Goal: Information Seeking & Learning: Find specific fact

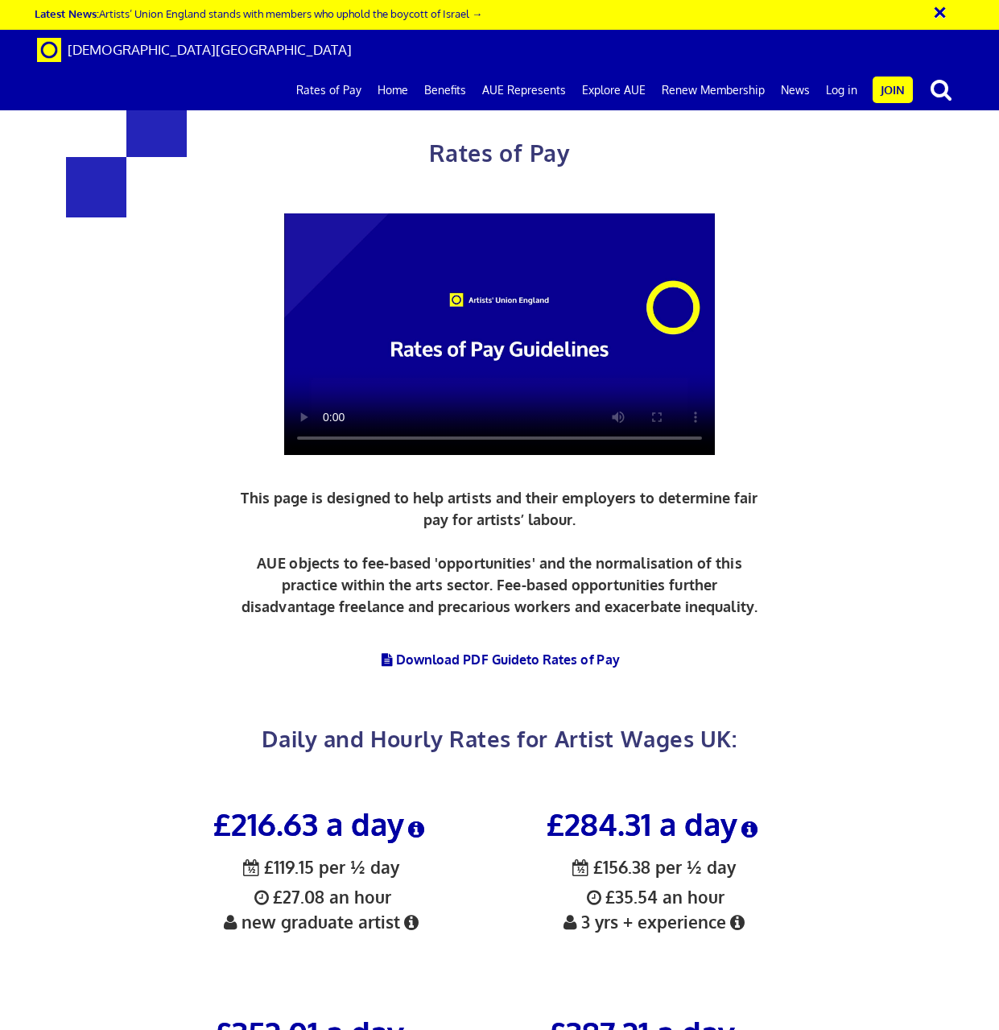
scroll to position [0, 2]
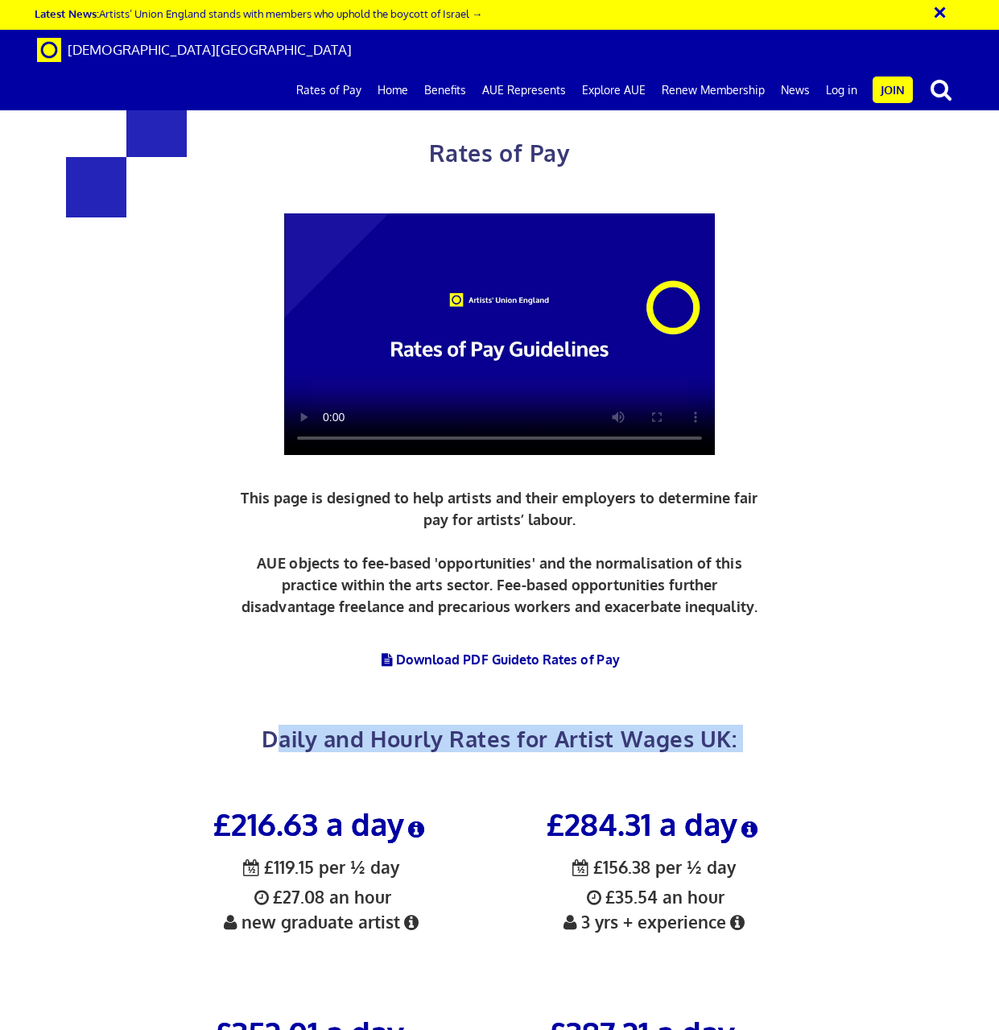
drag, startPoint x: 282, startPoint y: 566, endPoint x: 432, endPoint y: 597, distance: 153.0
click at [432, 597] on div "Rates of Pay This page is designed to help artists and their employers to deter…" at bounding box center [500, 419] width 682 height 710
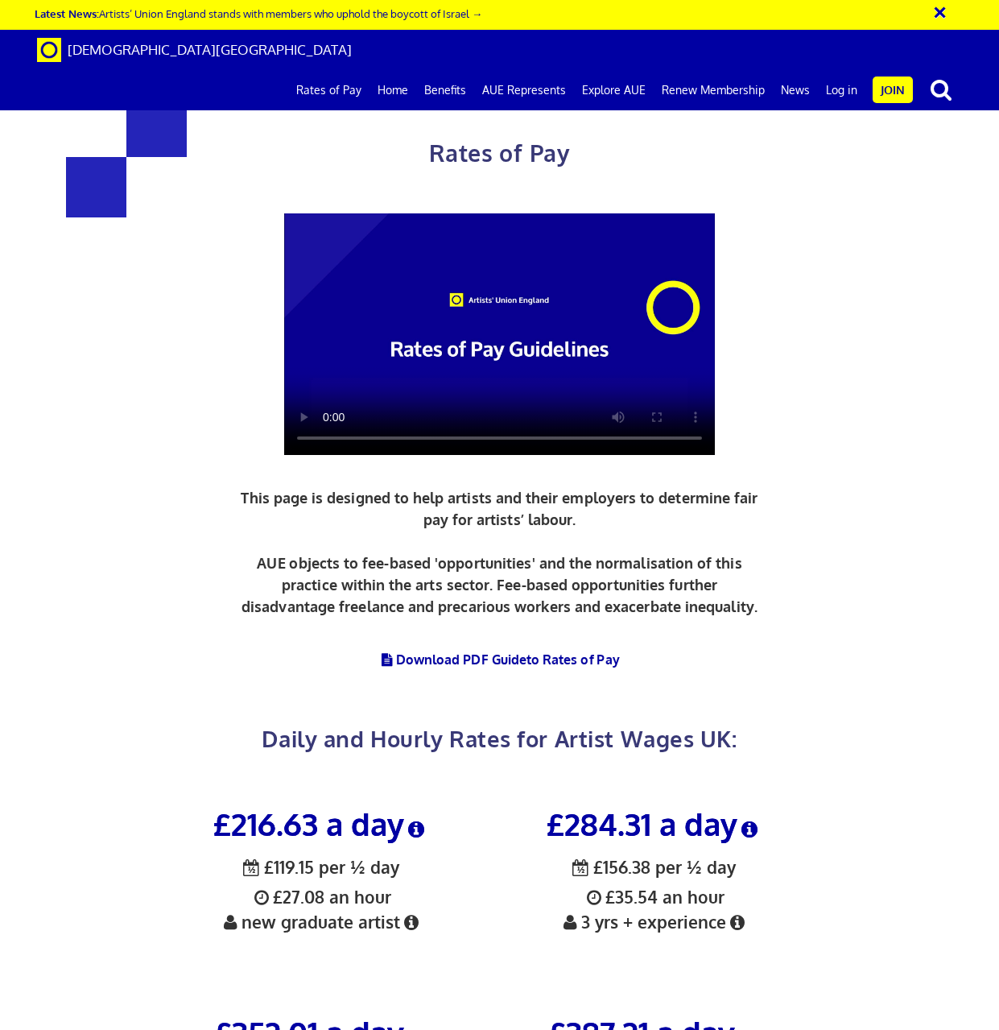
click at [257, 701] on h2 "Daily and Hourly Rates for Artist Wages UK:" at bounding box center [500, 725] width 682 height 49
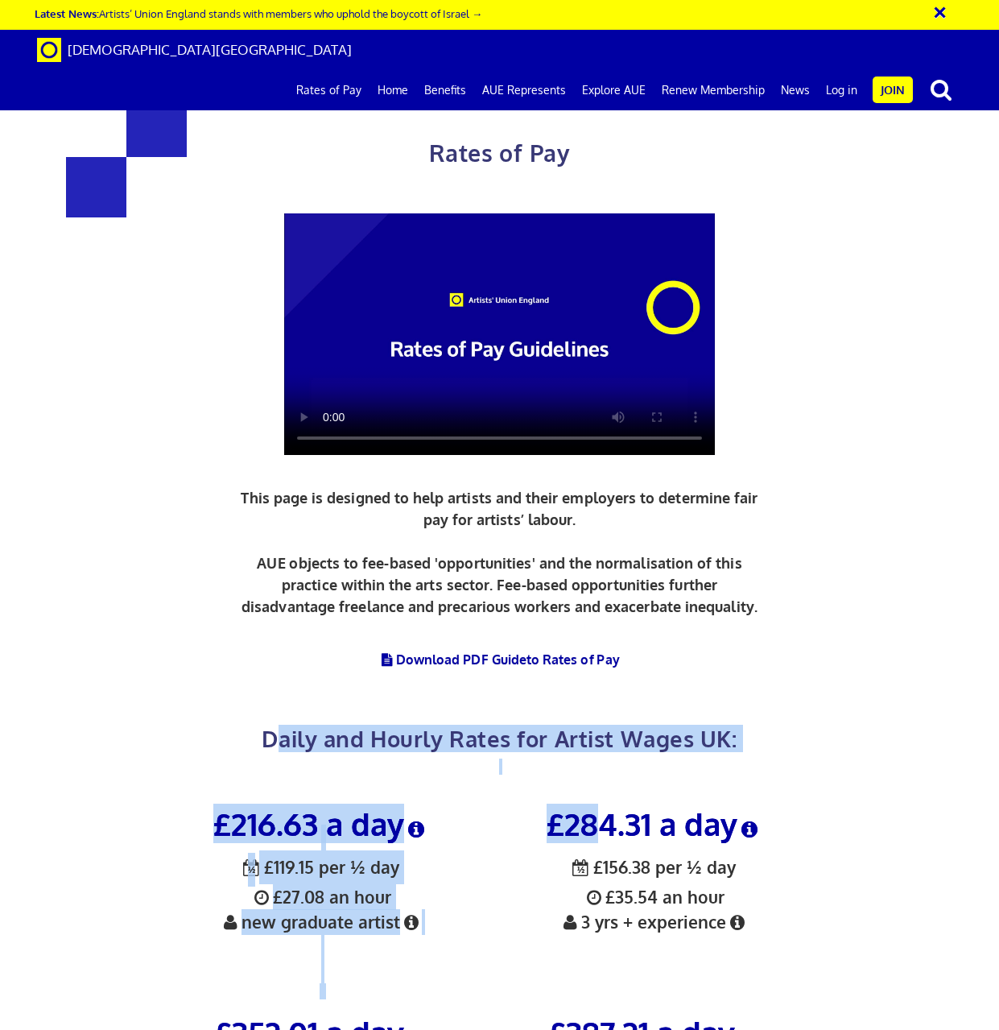
drag, startPoint x: 276, startPoint y: 568, endPoint x: 599, endPoint y: 664, distance: 337.0
click at [599, 664] on div "Rates of Pay This page is designed to help artists and their employers to deter…" at bounding box center [499, 612] width 999 height 1192
click at [293, 725] on span "Daily and Hourly Rates for Artist Wages UK:" at bounding box center [499, 738] width 475 height 27
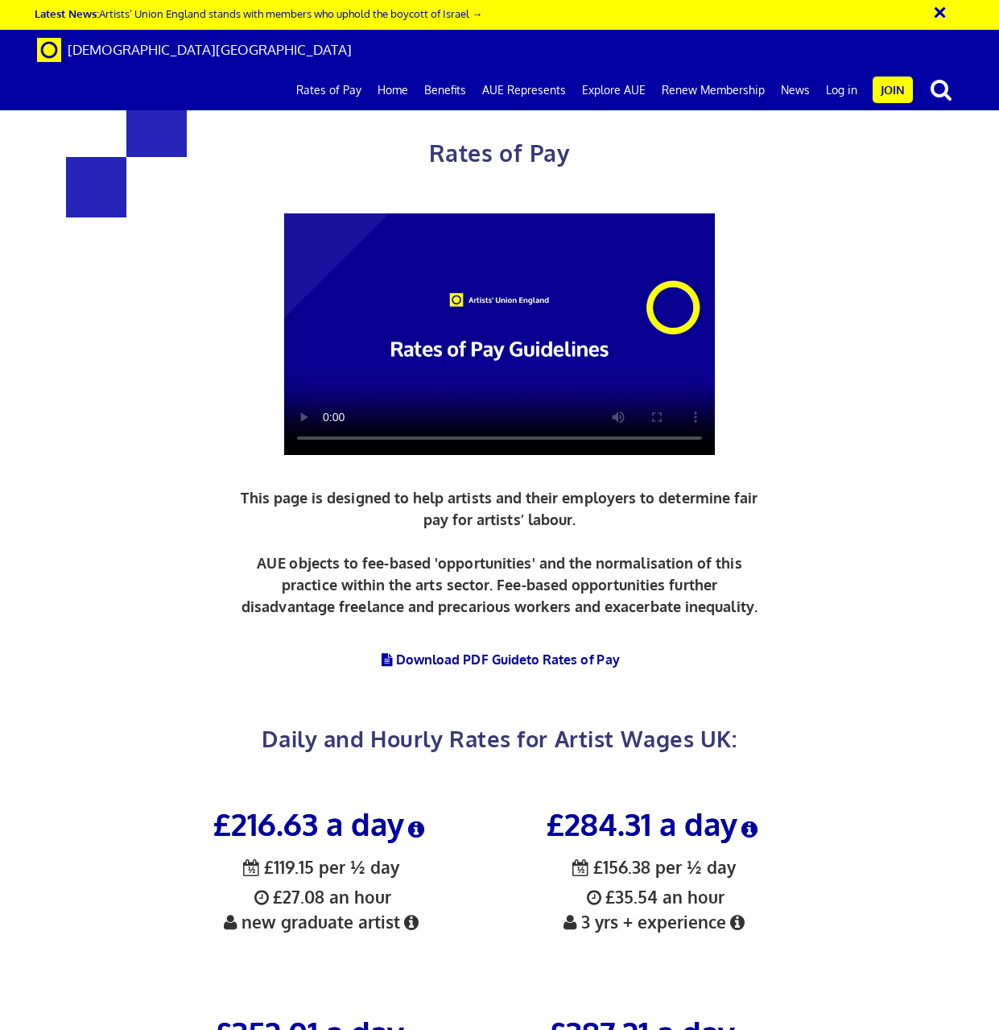
click at [255, 701] on h2 "Daily and Hourly Rates for Artist Wages UK:" at bounding box center [500, 725] width 682 height 49
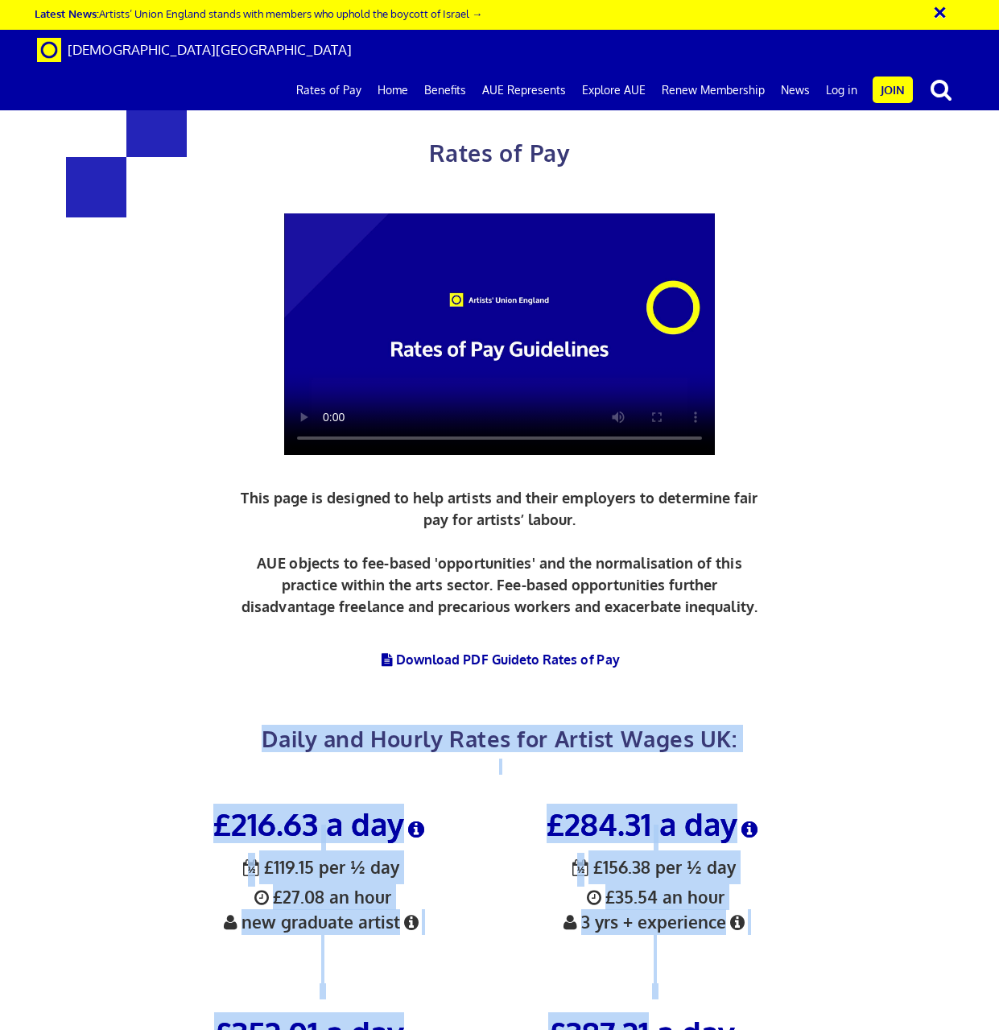
scroll to position [322, 0]
drag, startPoint x: 255, startPoint y: 572, endPoint x: 707, endPoint y: 834, distance: 522.0
click at [707, 834] on div "Rates of Pay This page is designed to help artists and their employers to deter…" at bounding box center [499, 612] width 999 height 1192
drag, startPoint x: 707, startPoint y: 834, endPoint x: 655, endPoint y: 575, distance: 264.5
copy div "Daily and Hourly Rates for Artist Wages UK: £216.63 a day ½ £119.15 per ½ day £…"
